Goal: Information Seeking & Learning: Learn about a topic

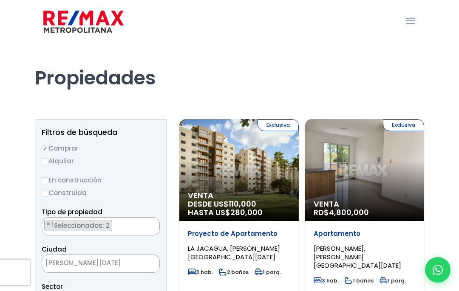
select select "1"
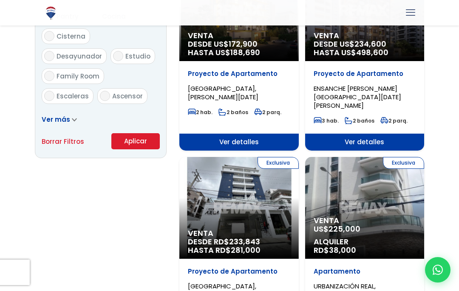
scroll to position [534, 0]
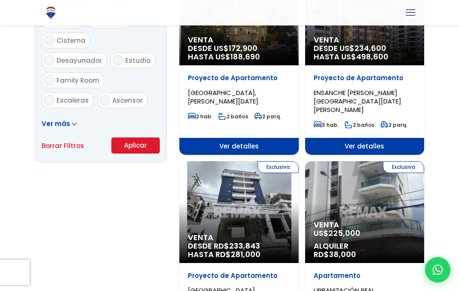
click at [128, 149] on button "Aplicar" at bounding box center [135, 146] width 48 height 16
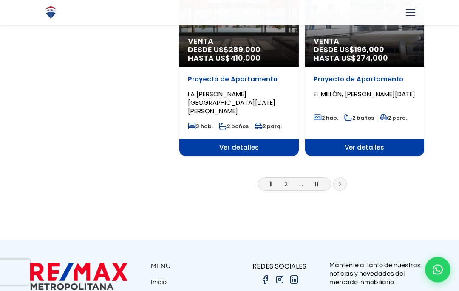
scroll to position [1485, 0]
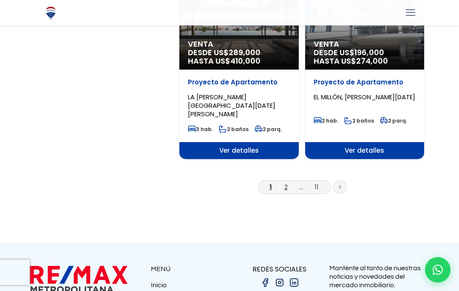
click at [287, 183] on link "2" at bounding box center [285, 187] width 3 height 9
click at [343, 180] on link at bounding box center [340, 187] width 14 height 14
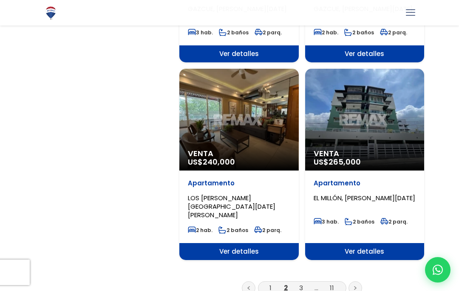
scroll to position [1385, 0]
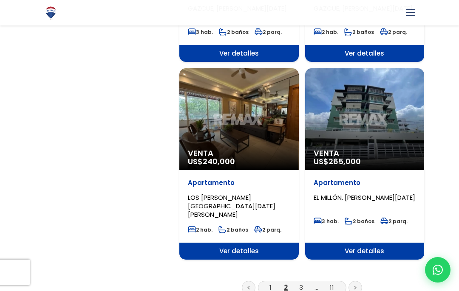
click at [358, 281] on link at bounding box center [355, 288] width 14 height 14
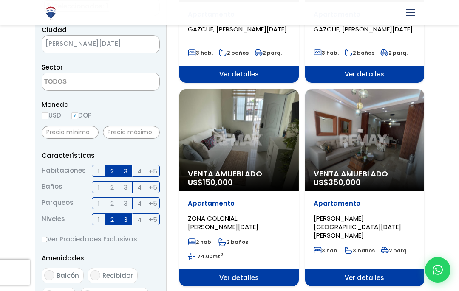
click at [114, 124] on div at bounding box center [131, 132] width 57 height 19
click at [58, 130] on input "text" at bounding box center [70, 132] width 57 height 13
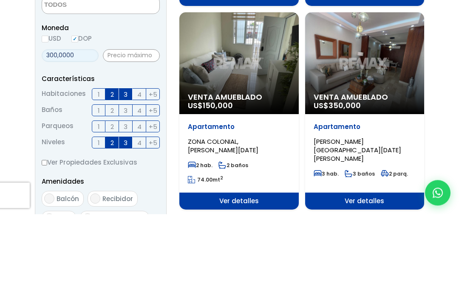
type input "3,000,000"
click at [117, 127] on input "text" at bounding box center [131, 133] width 57 height 13
type input "0"
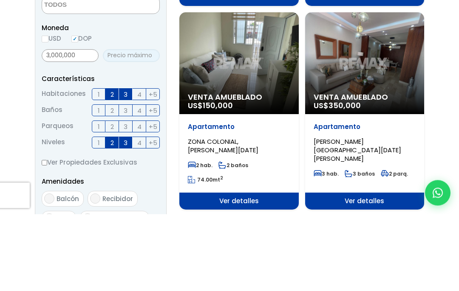
type input "0"
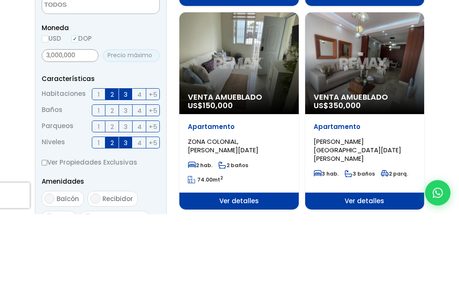
type input "0"
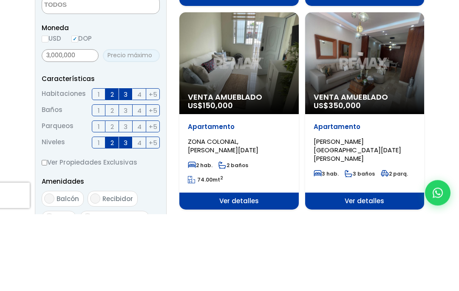
type input "0"
type input "6,000,000"
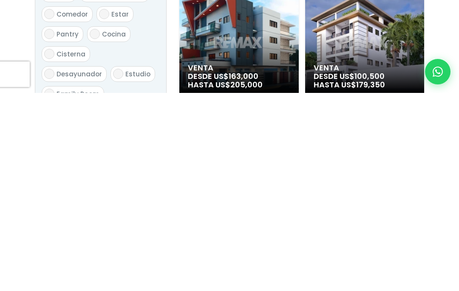
scroll to position [325, 0]
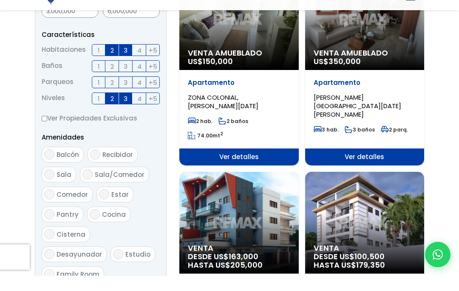
click at [140, 60] on span "4" at bounding box center [139, 65] width 4 height 11
click at [0, 0] on input "4" at bounding box center [0, 0] width 0 height 0
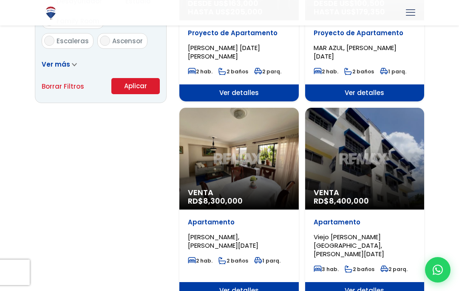
scroll to position [592, 0]
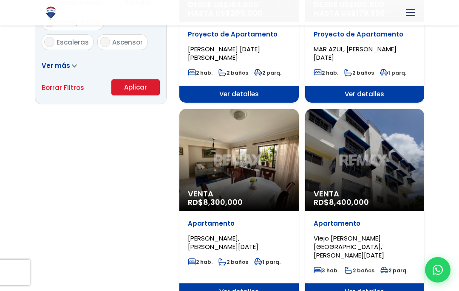
click at [130, 88] on button "Aplicar" at bounding box center [135, 87] width 48 height 16
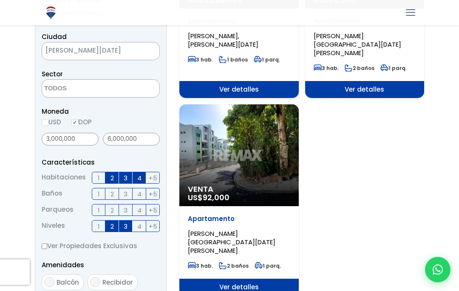
scroll to position [214, 0]
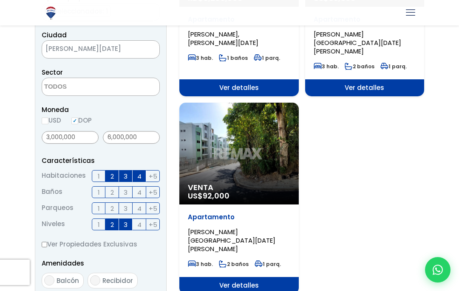
click at [221, 277] on span "Ver detalles" at bounding box center [238, 285] width 119 height 17
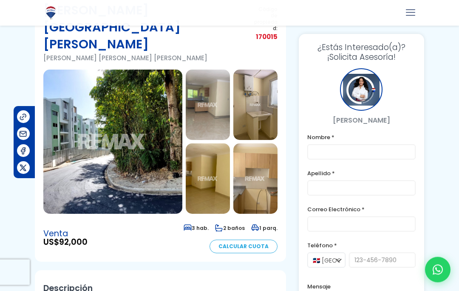
scroll to position [77, 0]
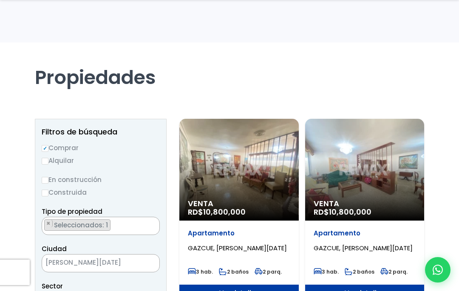
scroll to position [592, 0]
